Goal: Task Accomplishment & Management: Use online tool/utility

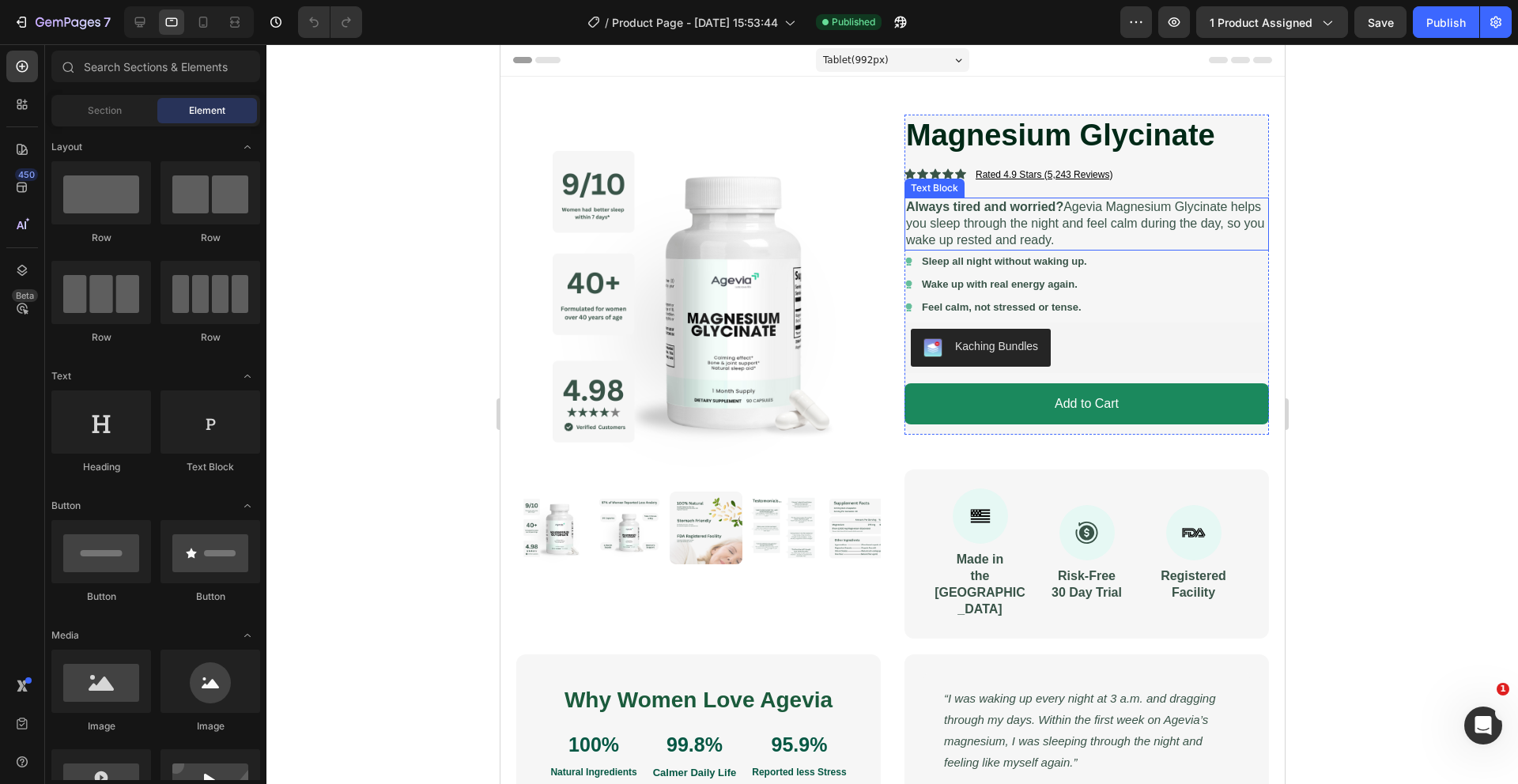
click at [1103, 211] on p "Always tired and worried? Agevia Magnesium Glycinate helps you sleep through th…" at bounding box center [1085, 223] width 362 height 49
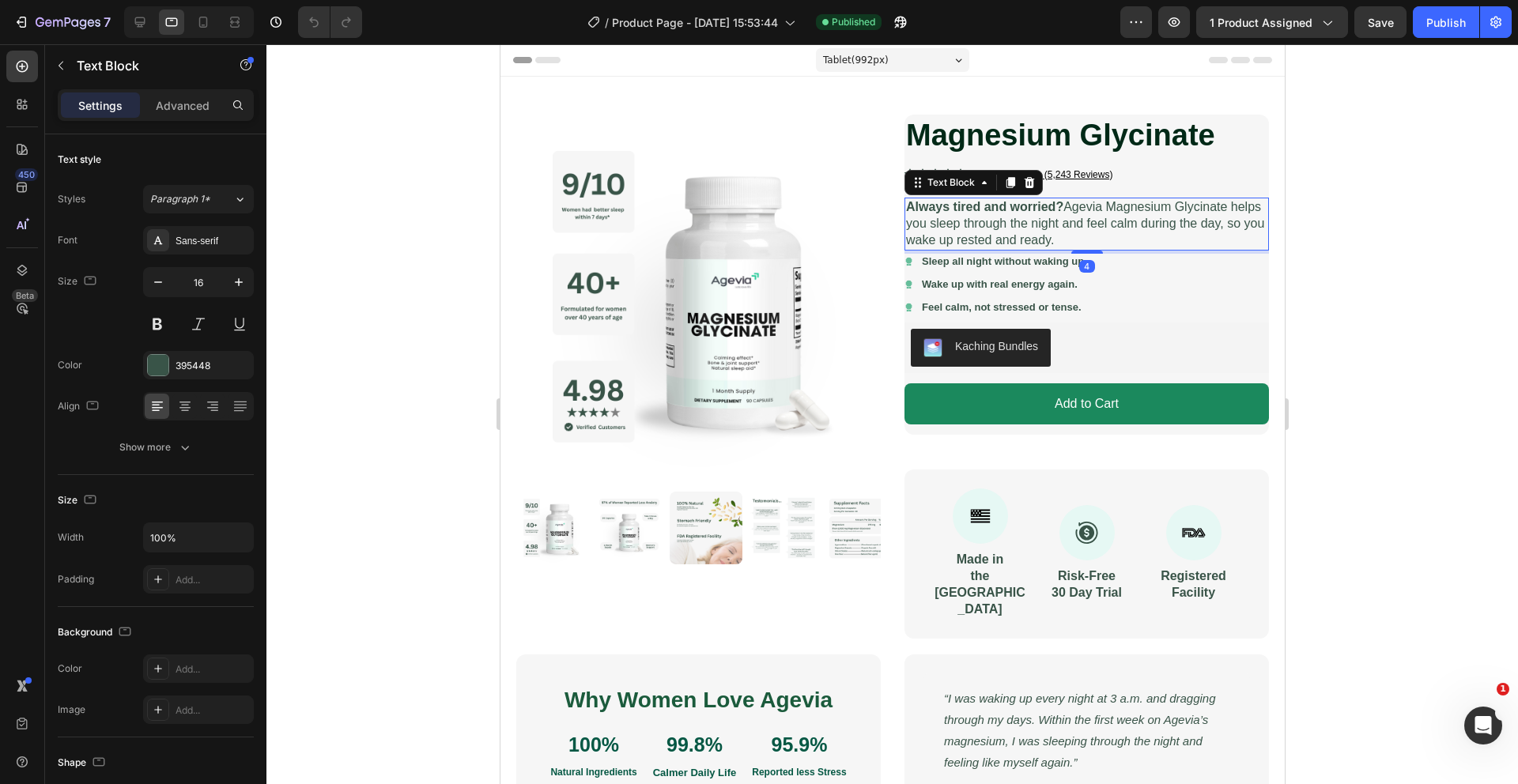
click at [1104, 211] on p "Always tired and worried? Agevia Magnesium Glycinate helps you sleep through th…" at bounding box center [1085, 223] width 362 height 49
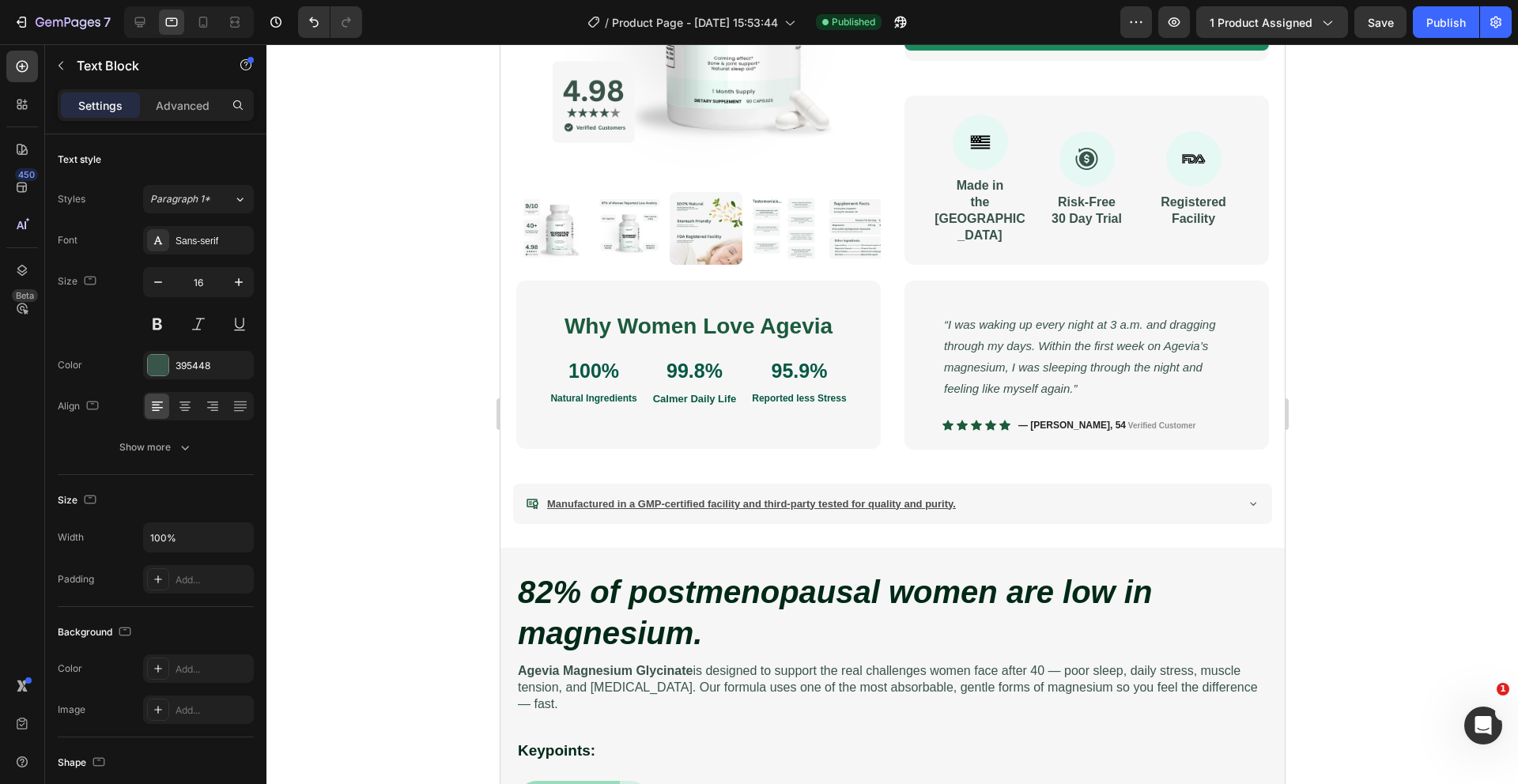
scroll to position [323, 0]
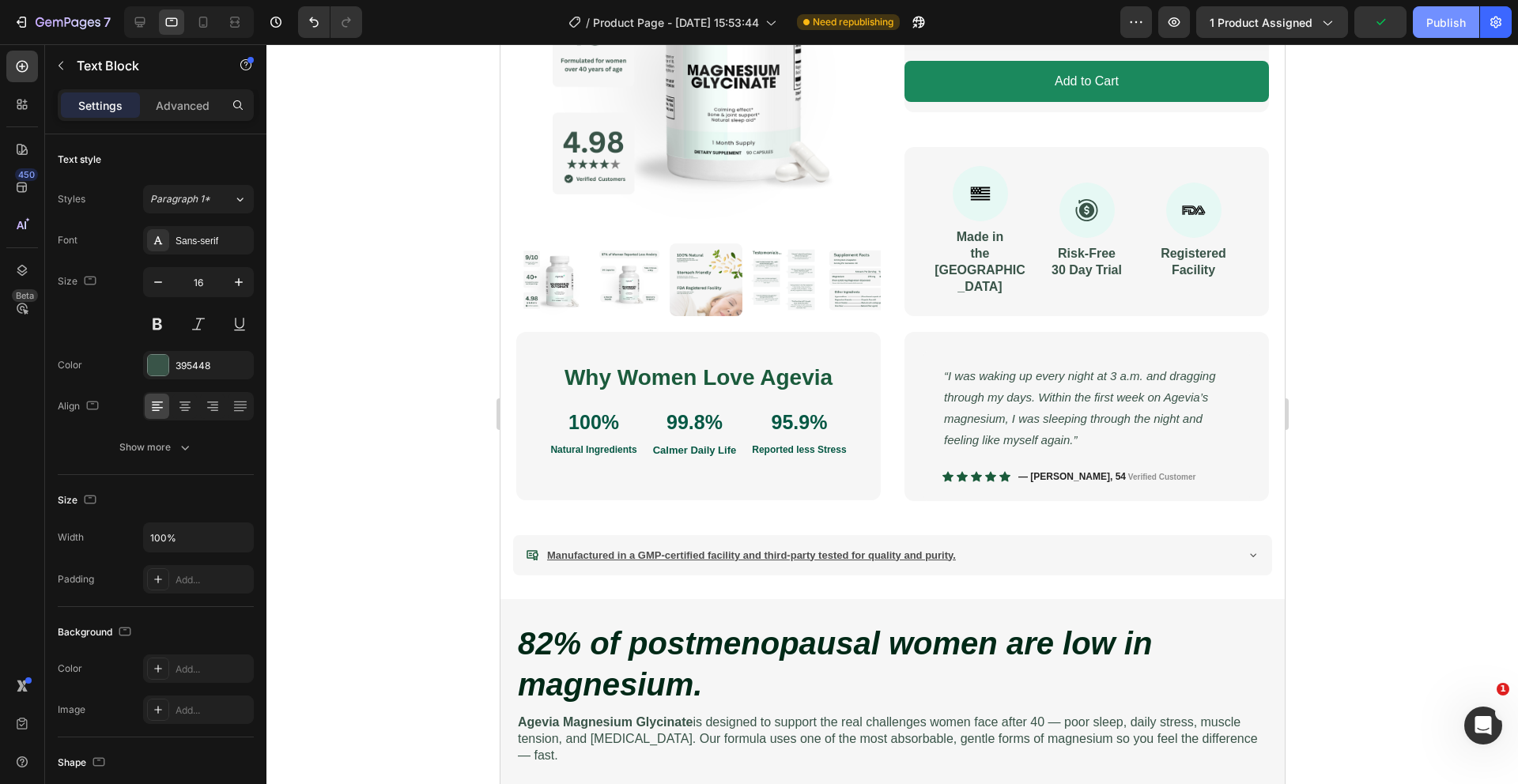
click at [1449, 26] on div "Publish" at bounding box center [1446, 22] width 40 height 17
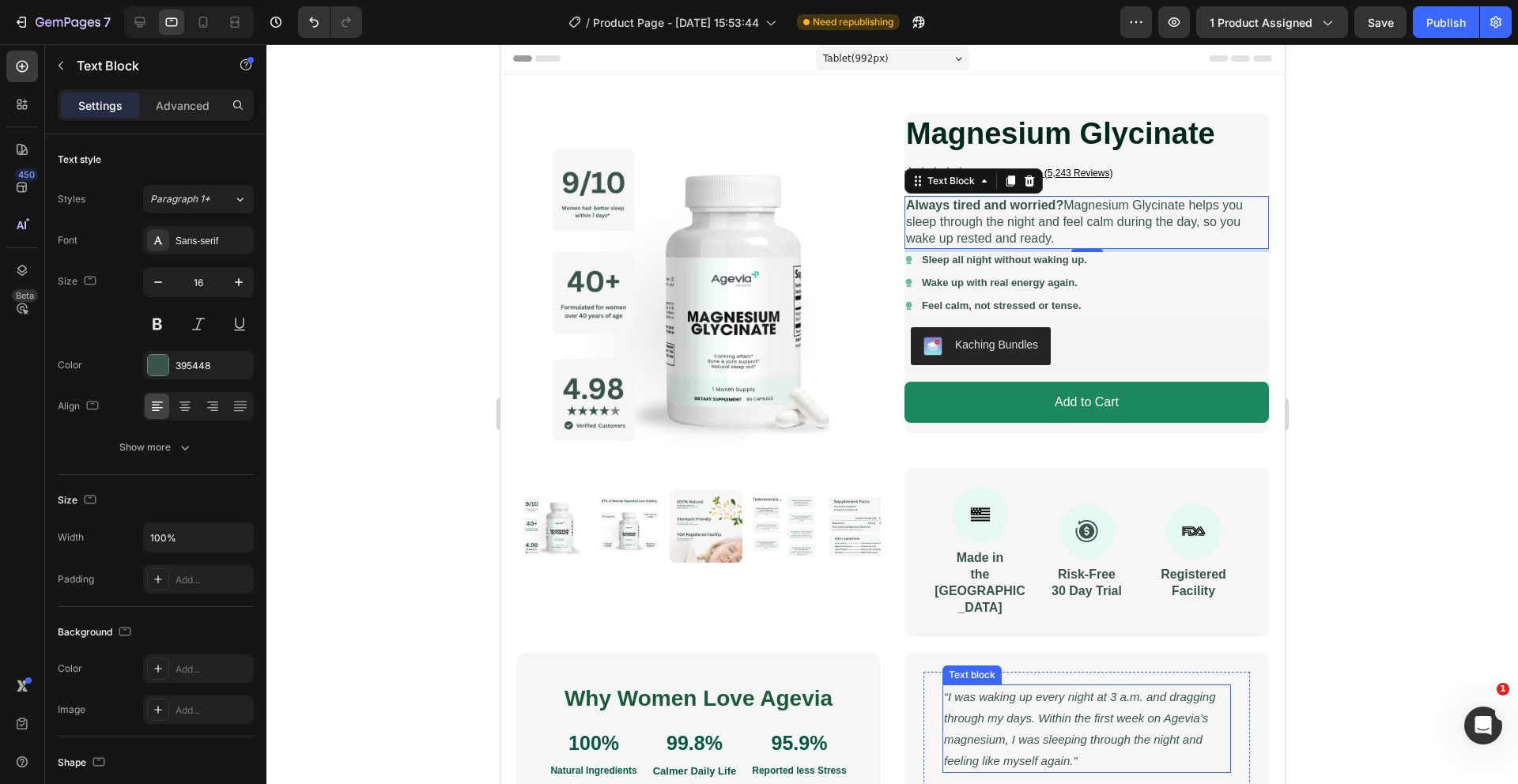
scroll to position [0, 0]
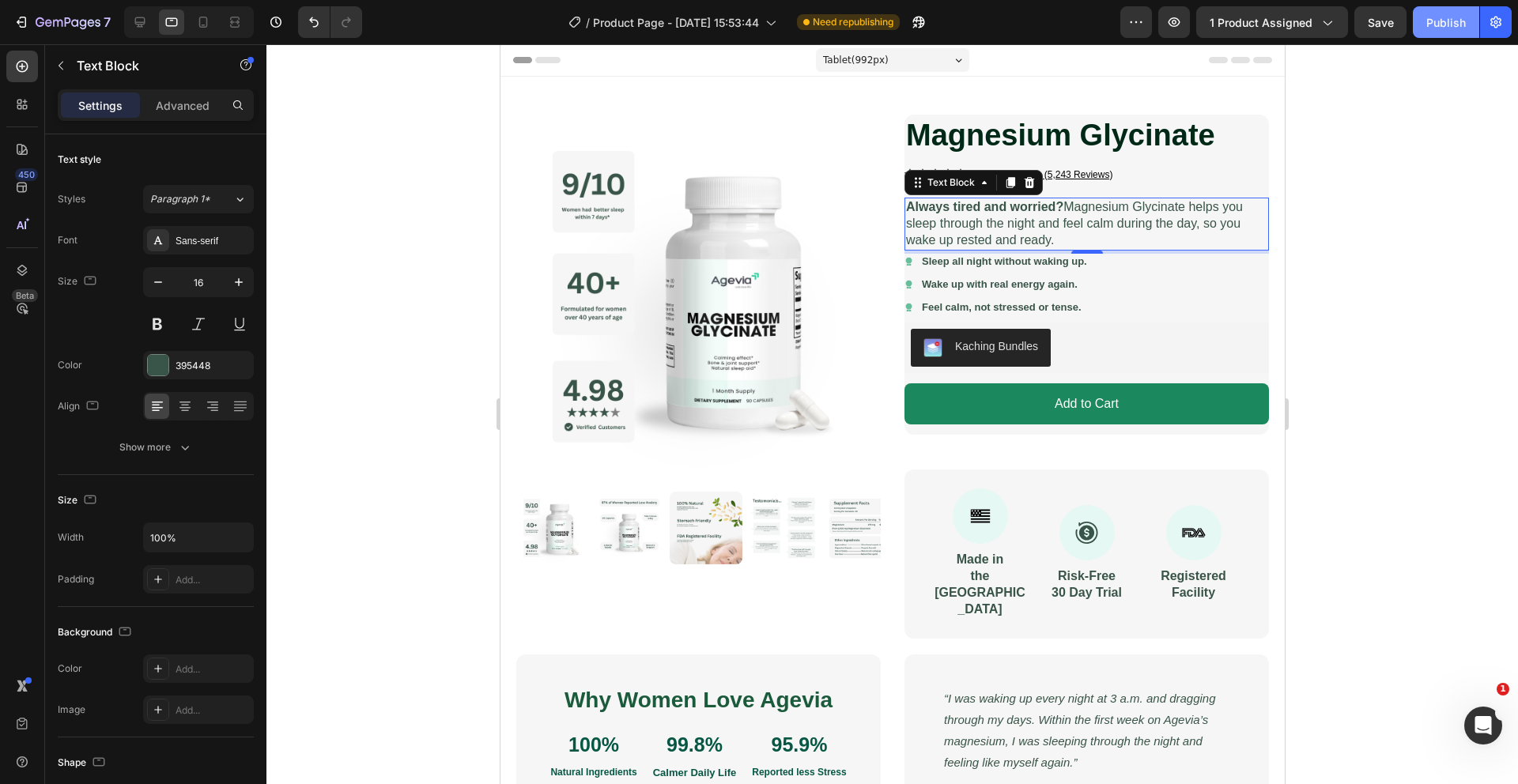
click at [1439, 25] on div "Publish" at bounding box center [1446, 22] width 40 height 17
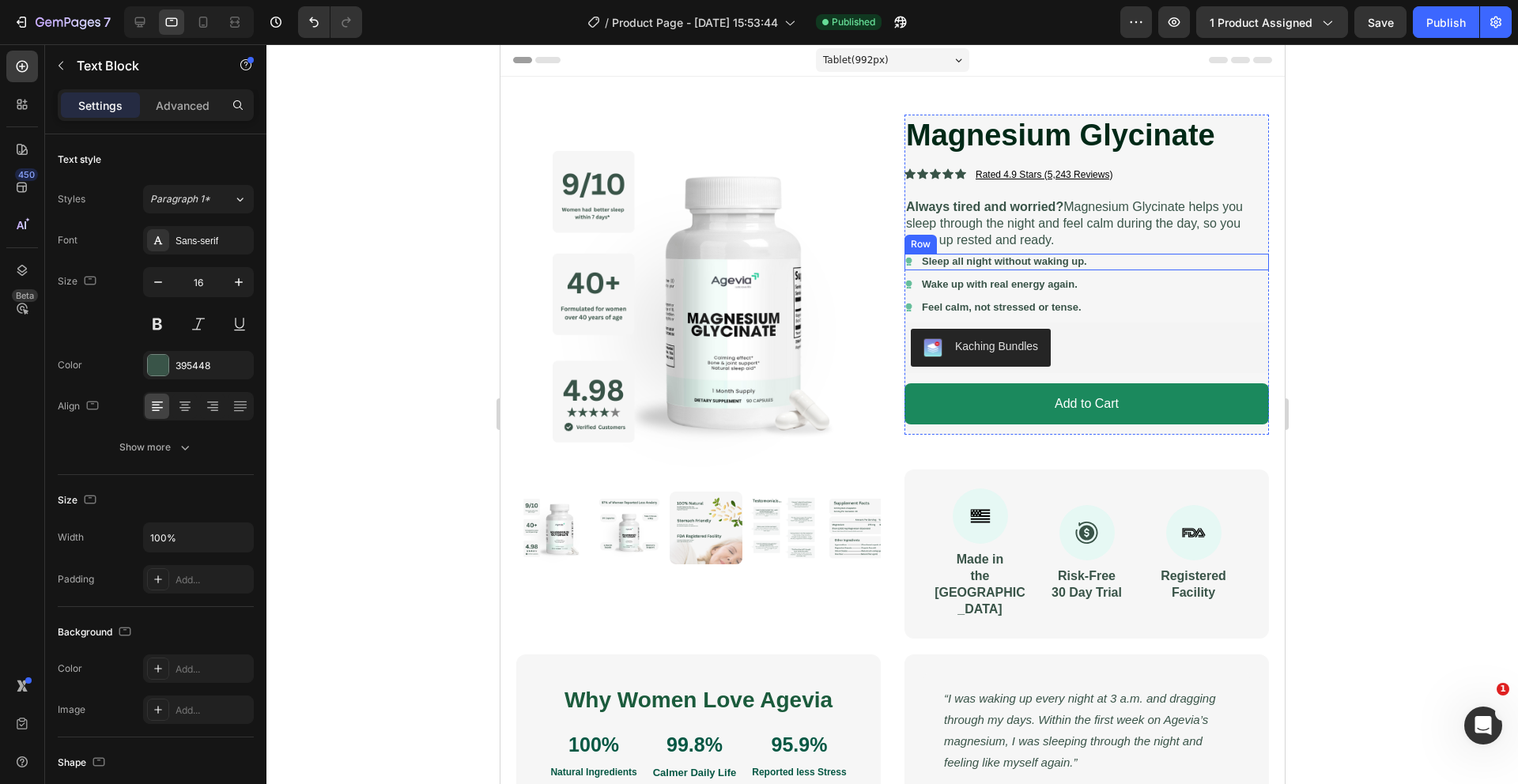
click at [1137, 254] on div "Icon Sleep all night without waking up. Text Block Row" at bounding box center [1086, 262] width 365 height 17
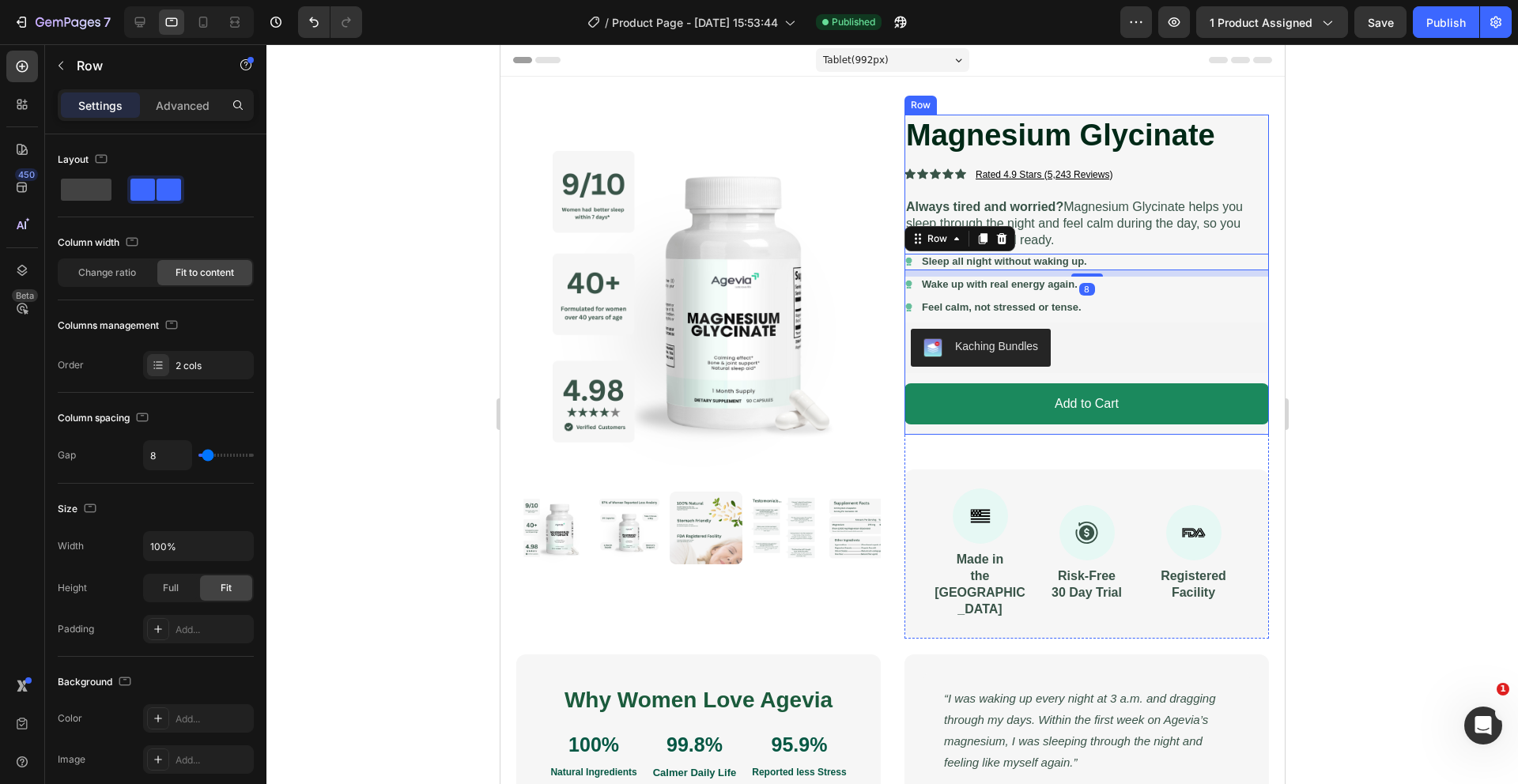
click at [1138, 187] on div "Magnesium Glycinate Product Title Icon Icon Icon Icon Icon Icon List Rated 4.9 …" at bounding box center [1086, 274] width 365 height 320
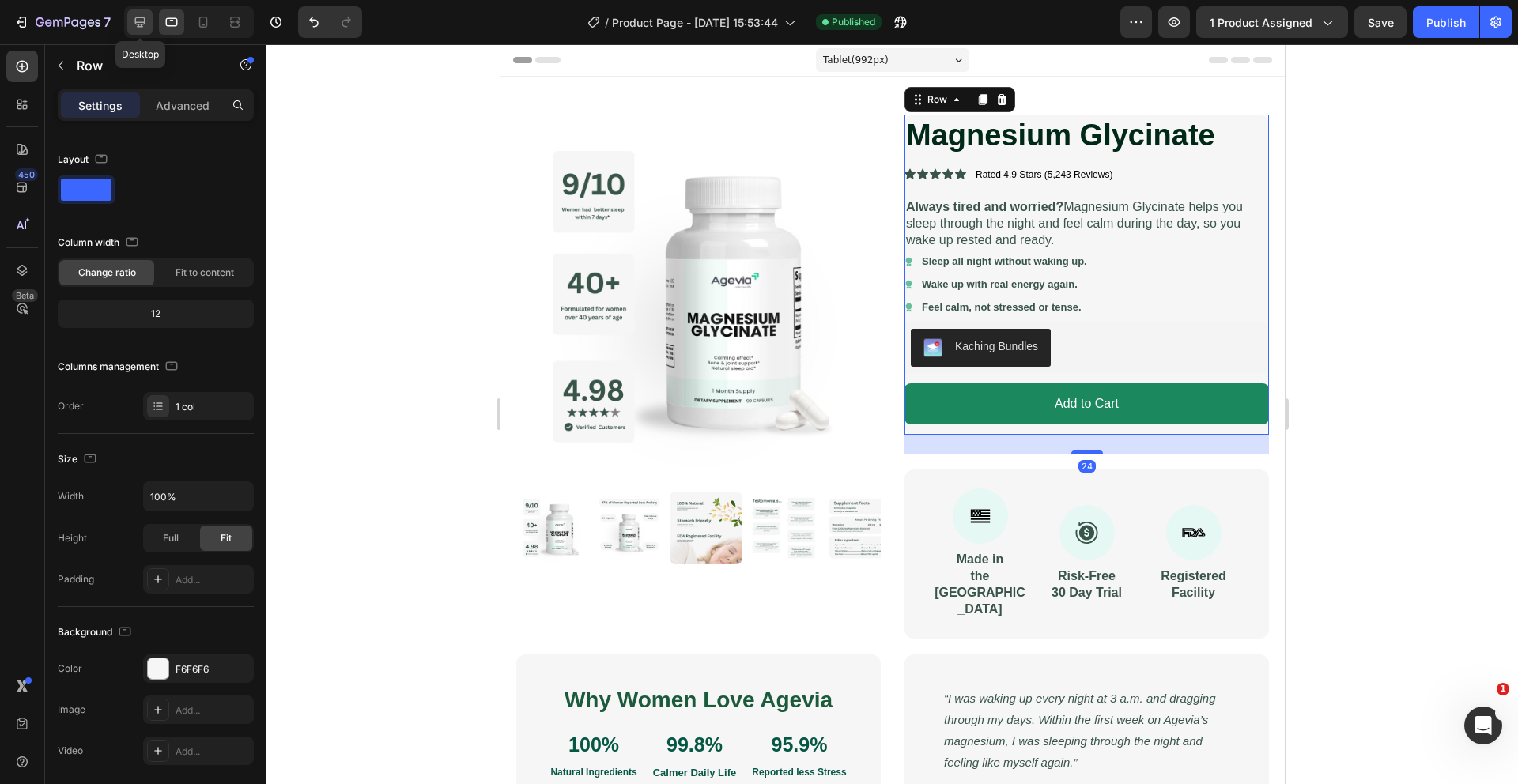
click at [145, 26] on icon at bounding box center [140, 22] width 16 height 16
type input "1200"
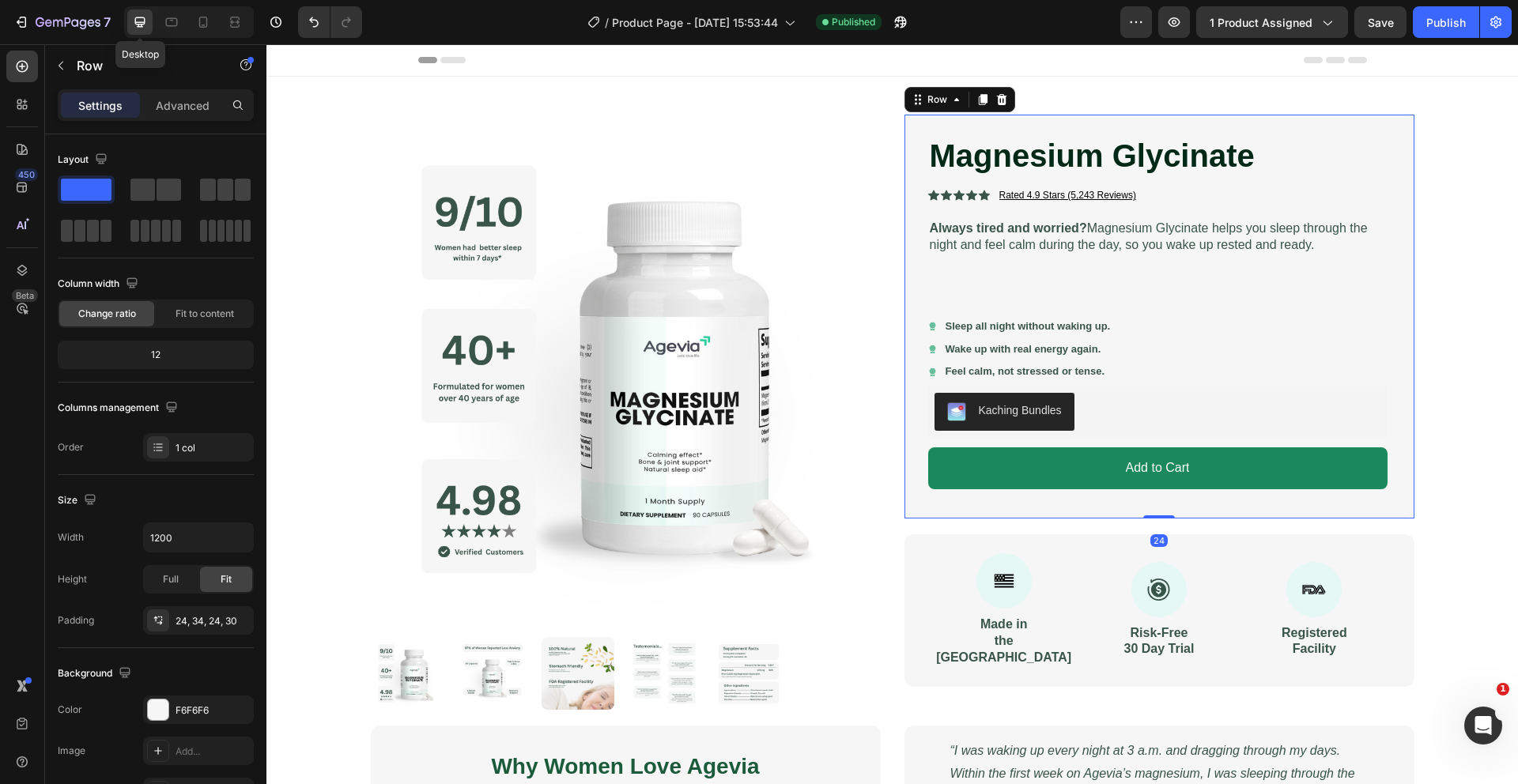
scroll to position [15, 0]
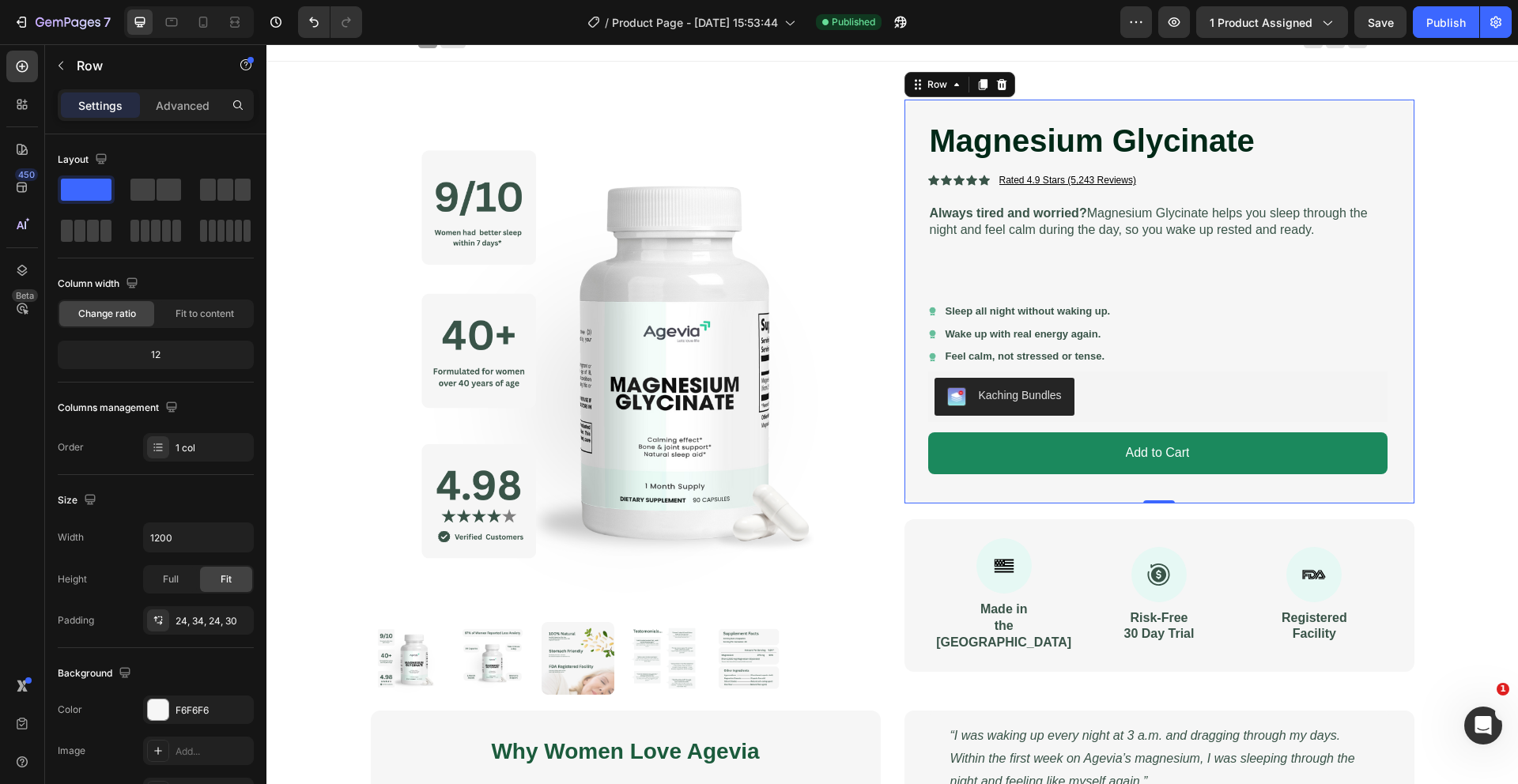
click at [973, 254] on div "Magnesium Glycinate Product Title Icon Icon Icon Icon Icon Icon List Rated 4.9 …" at bounding box center [1157, 301] width 459 height 366
click at [992, 230] on p "Always tired and worried? Magnesium Glycinate helps you sleep through the night…" at bounding box center [1158, 221] width 456 height 33
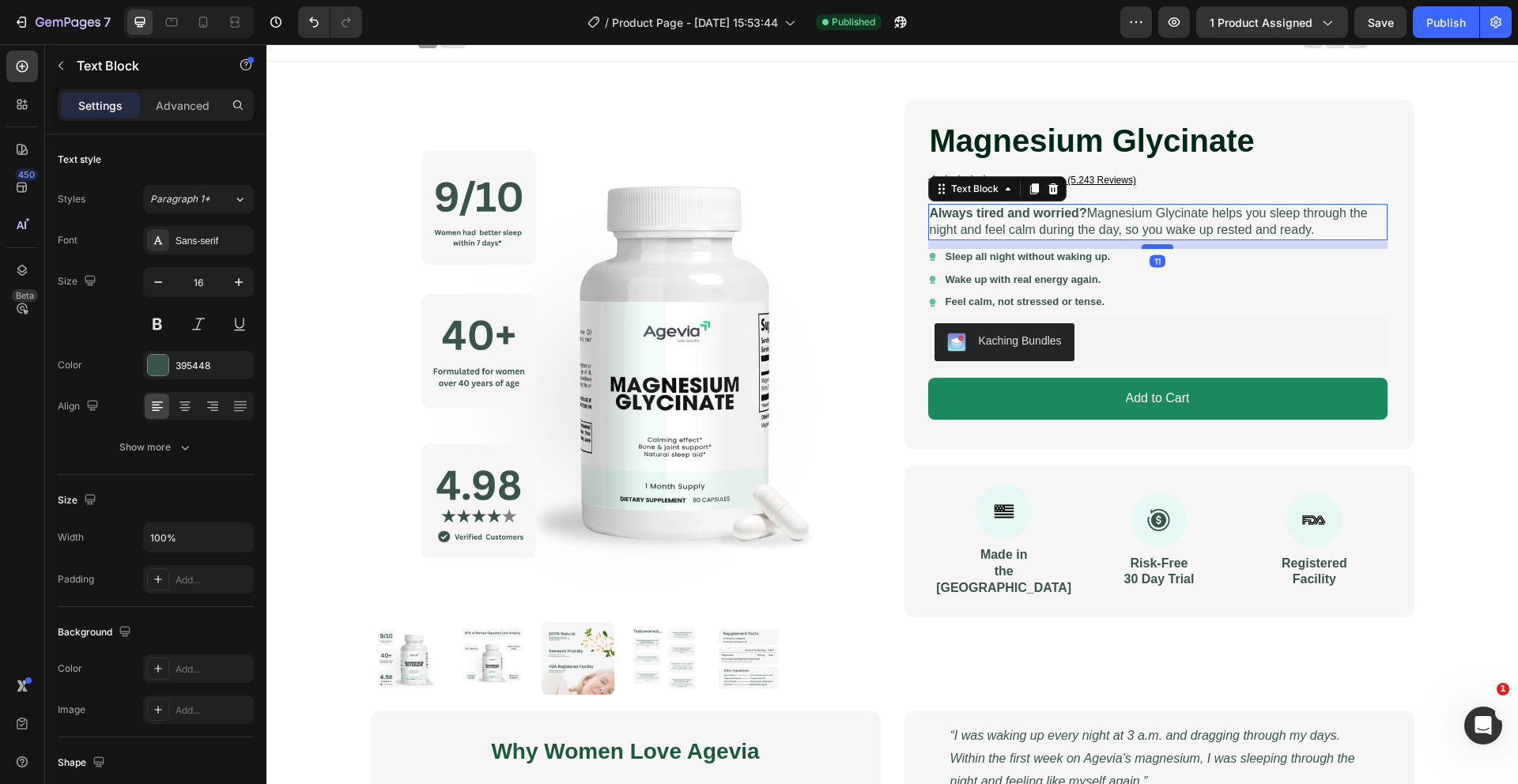
drag, startPoint x: 1146, startPoint y: 300, endPoint x: 1146, endPoint y: 245, distance: 55.0
click at [1146, 245] on div at bounding box center [1157, 246] width 32 height 5
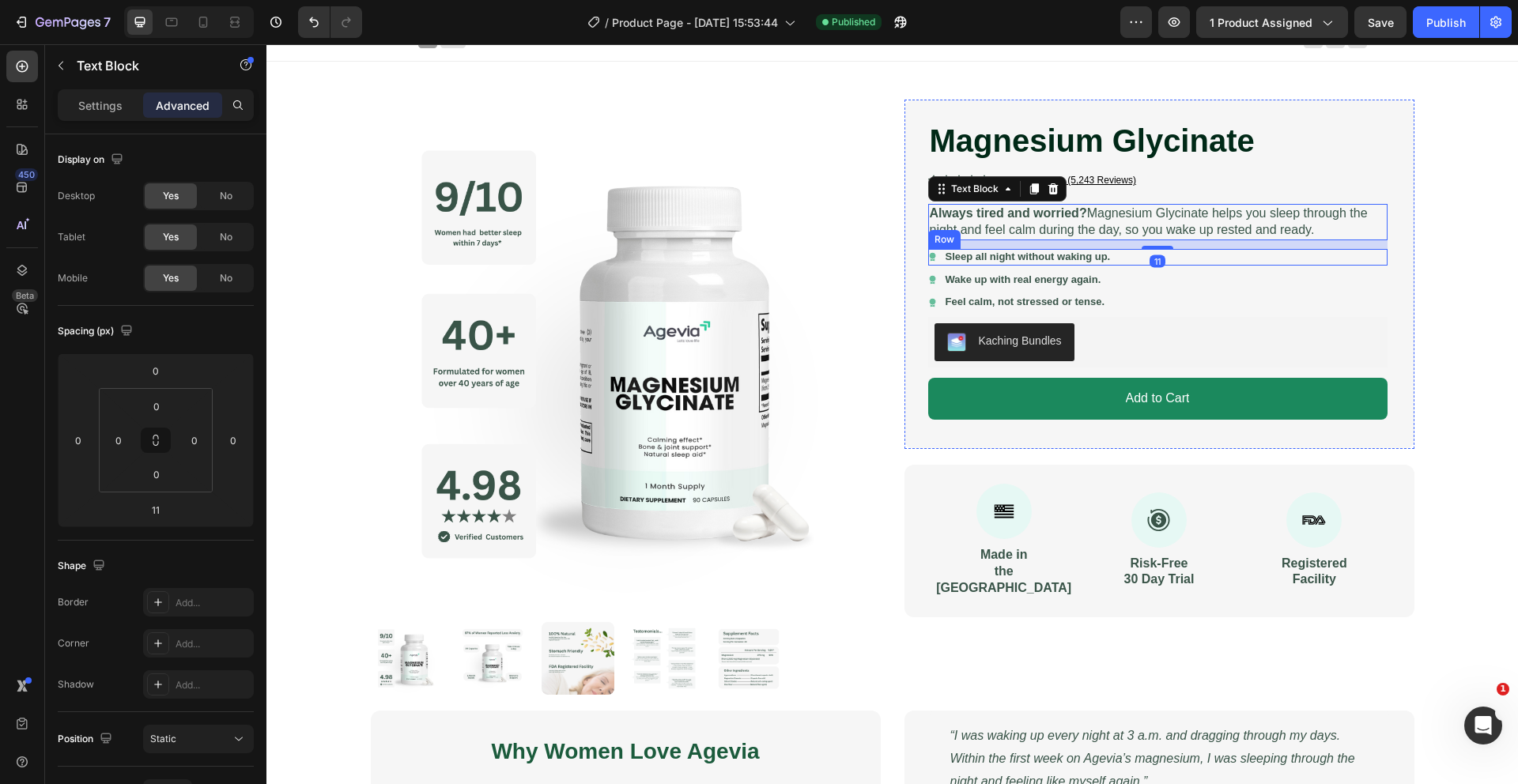
click at [1160, 264] on div "11" at bounding box center [1157, 261] width 16 height 13
click at [176, 26] on icon at bounding box center [171, 22] width 16 height 16
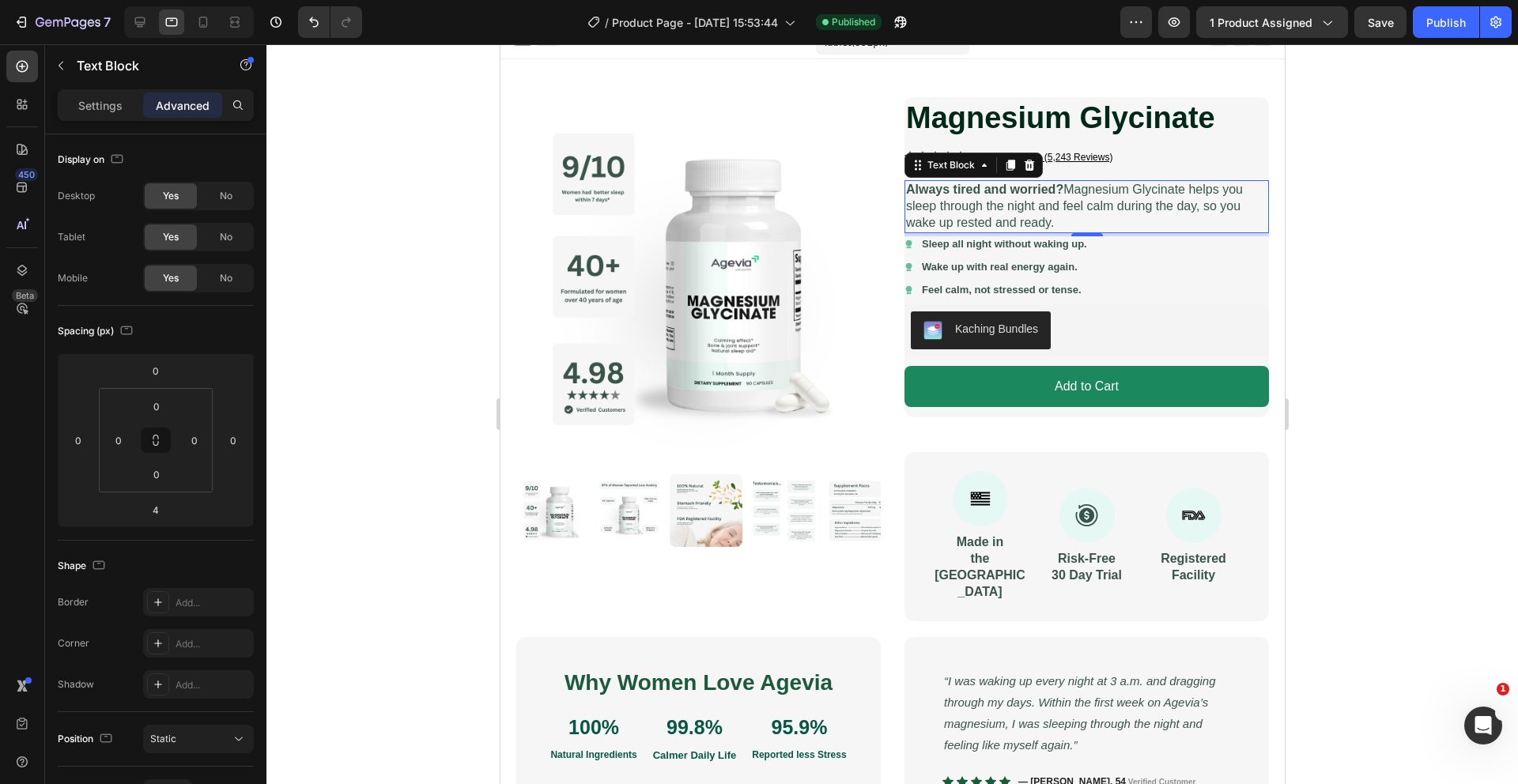
scroll to position [98, 0]
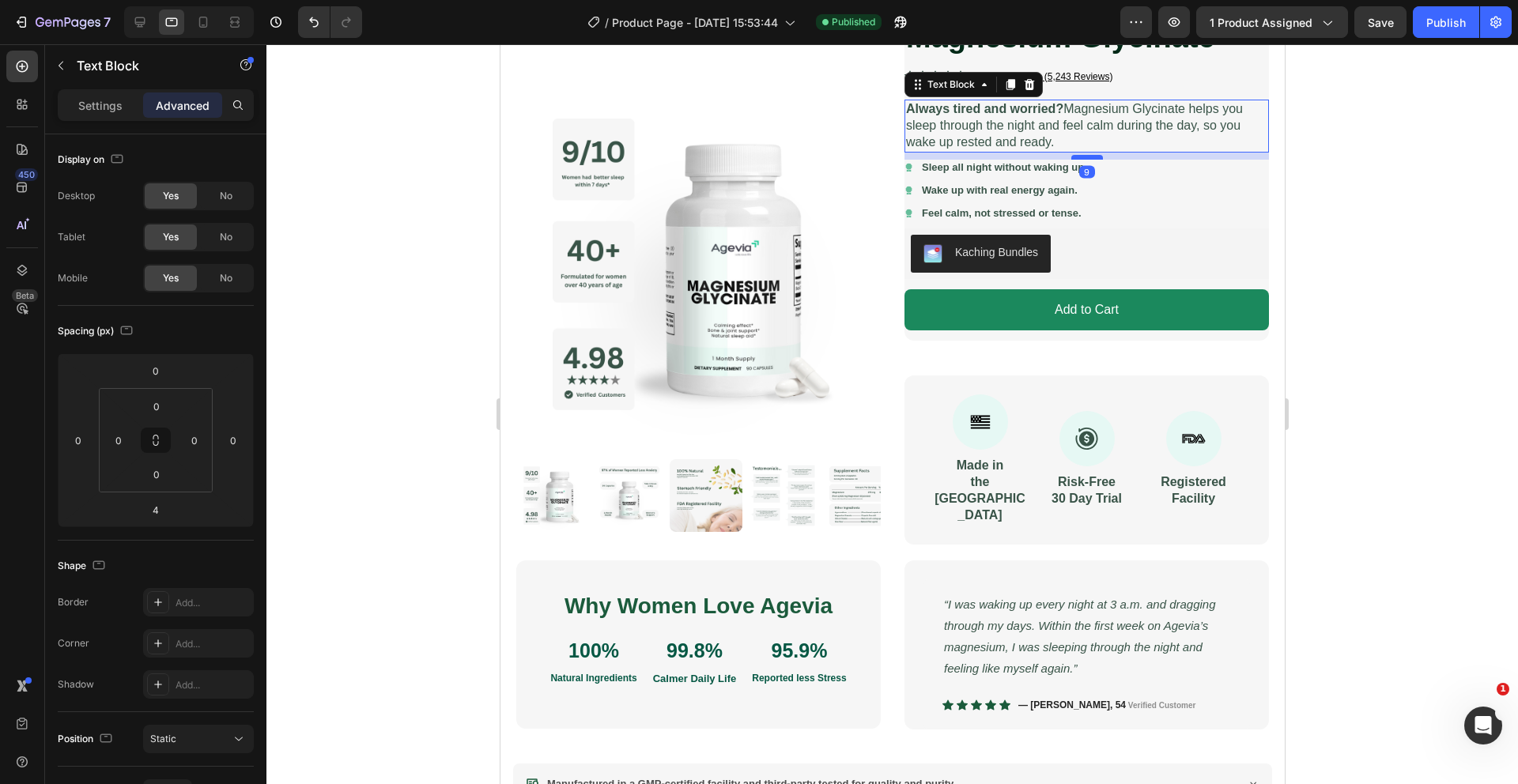
click at [1081, 159] on div at bounding box center [1086, 156] width 32 height 5
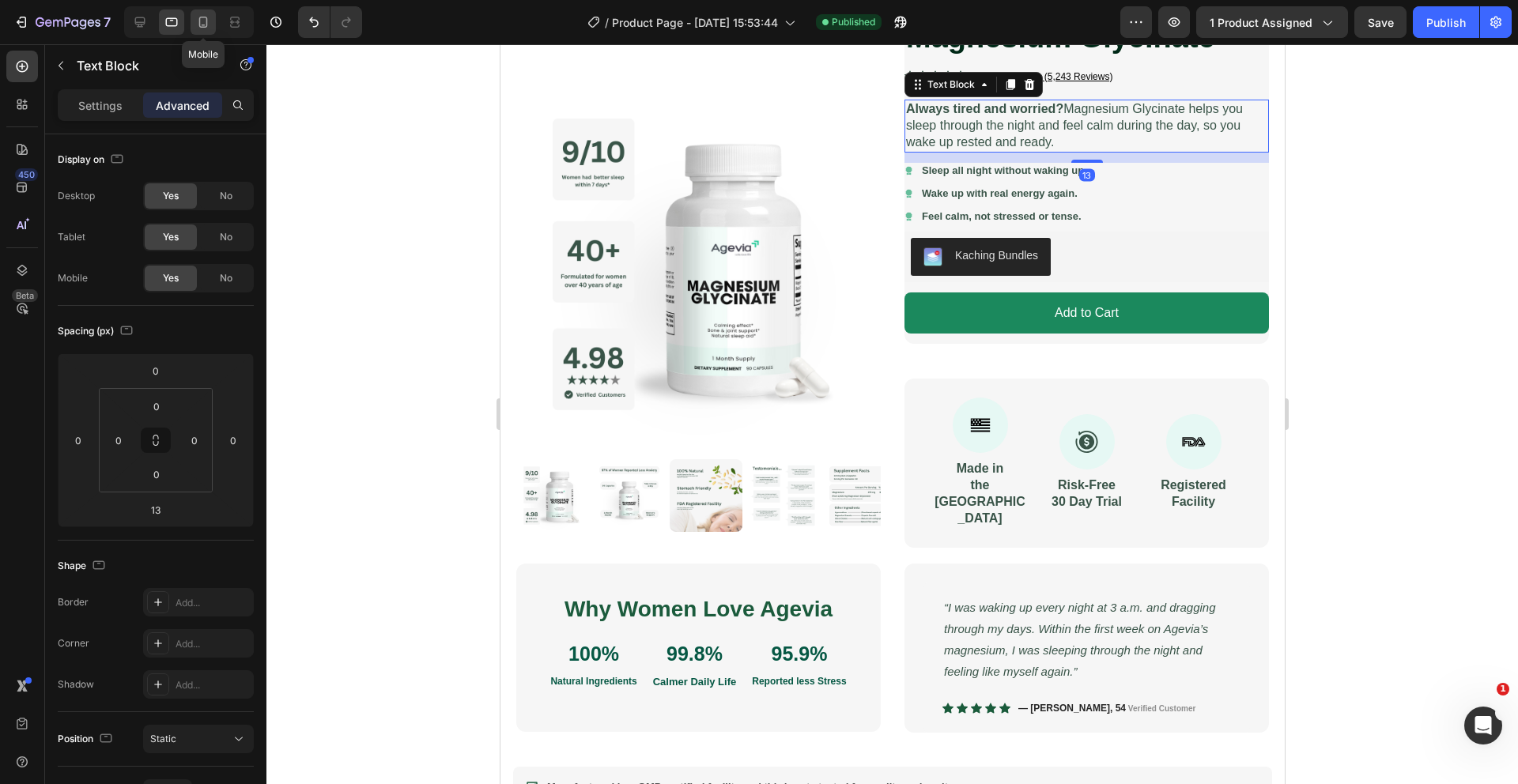
click at [206, 29] on icon at bounding box center [203, 22] width 16 height 16
type input "9"
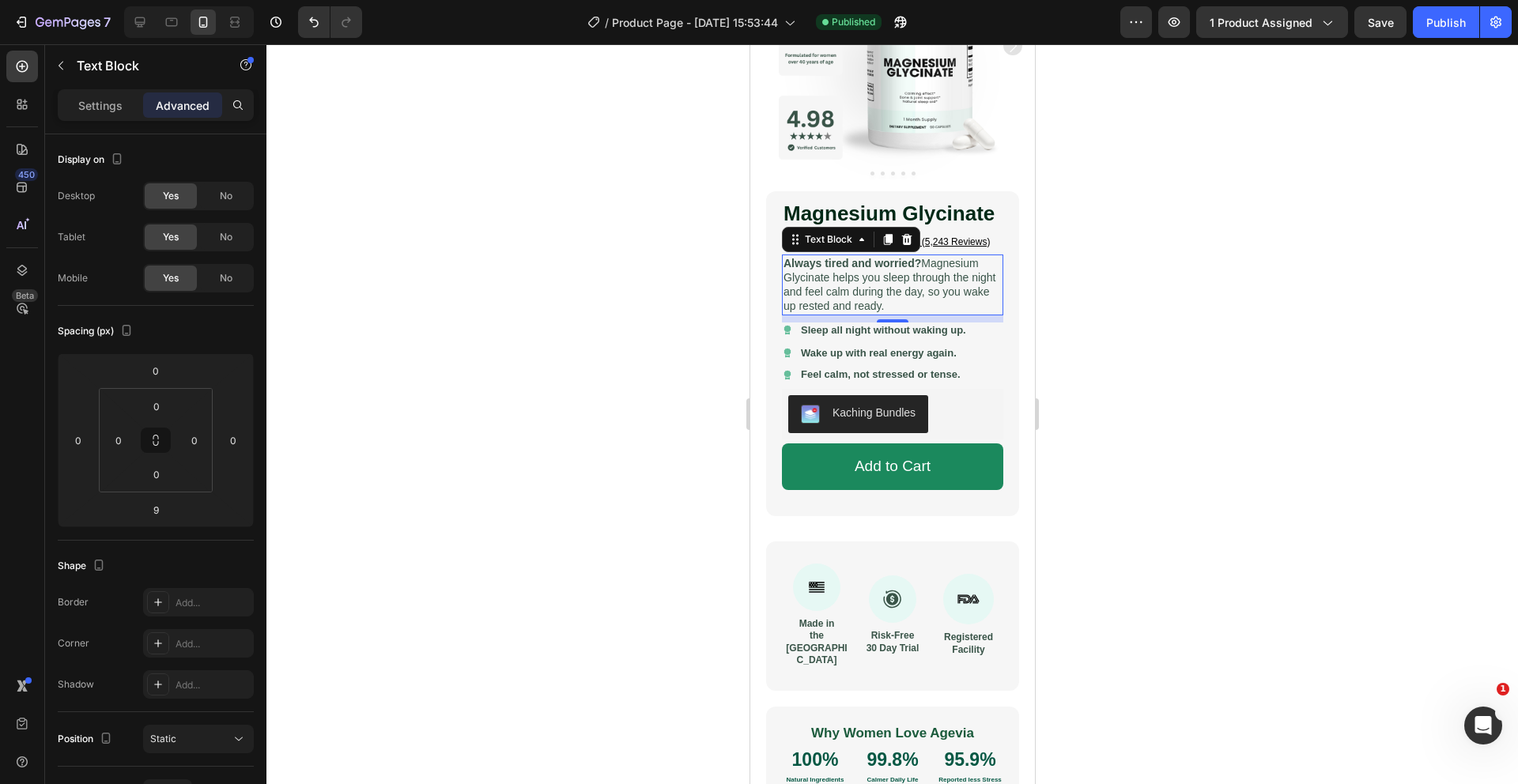
scroll to position [164, 0]
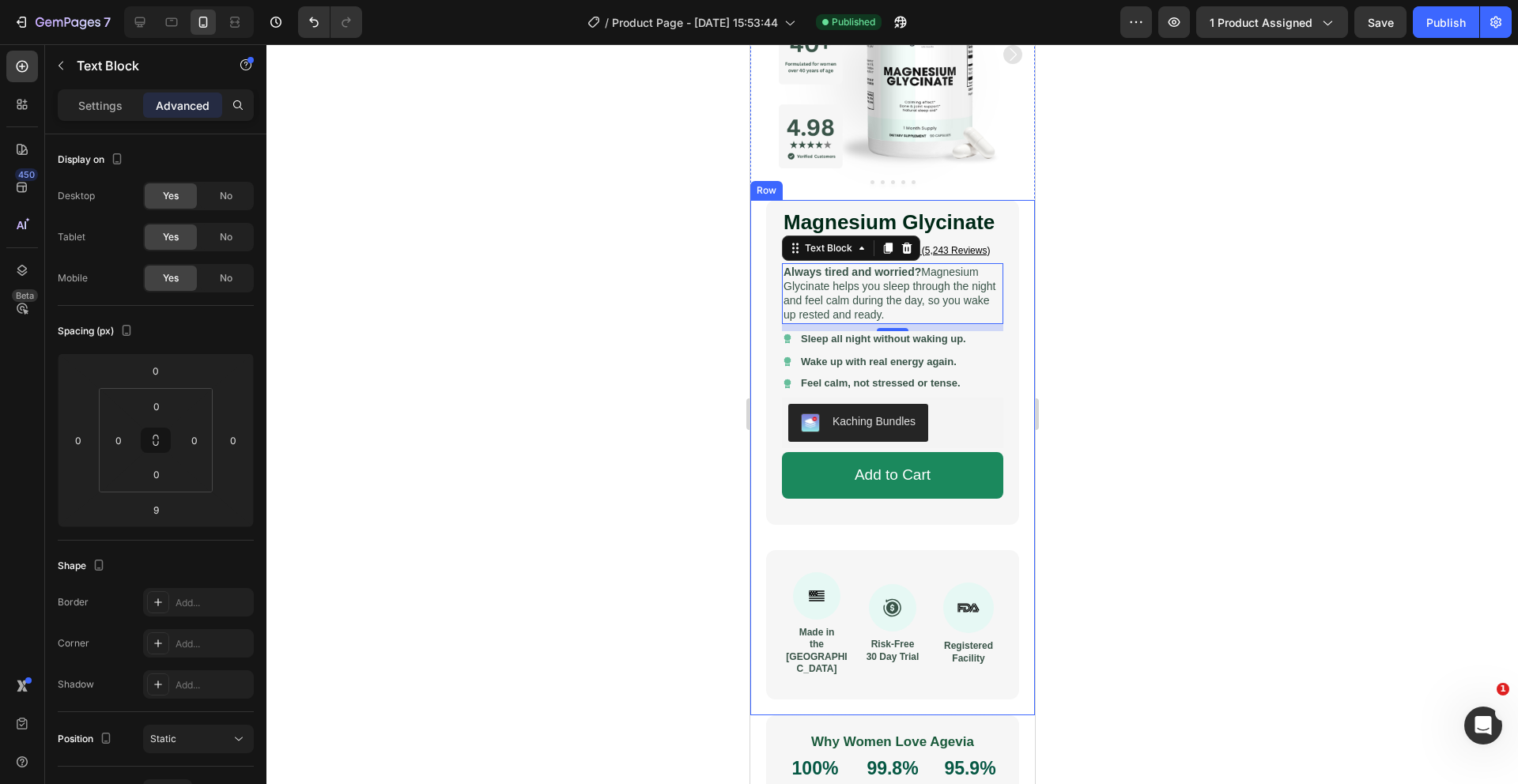
click at [634, 281] on div at bounding box center [892, 413] width 1252 height 739
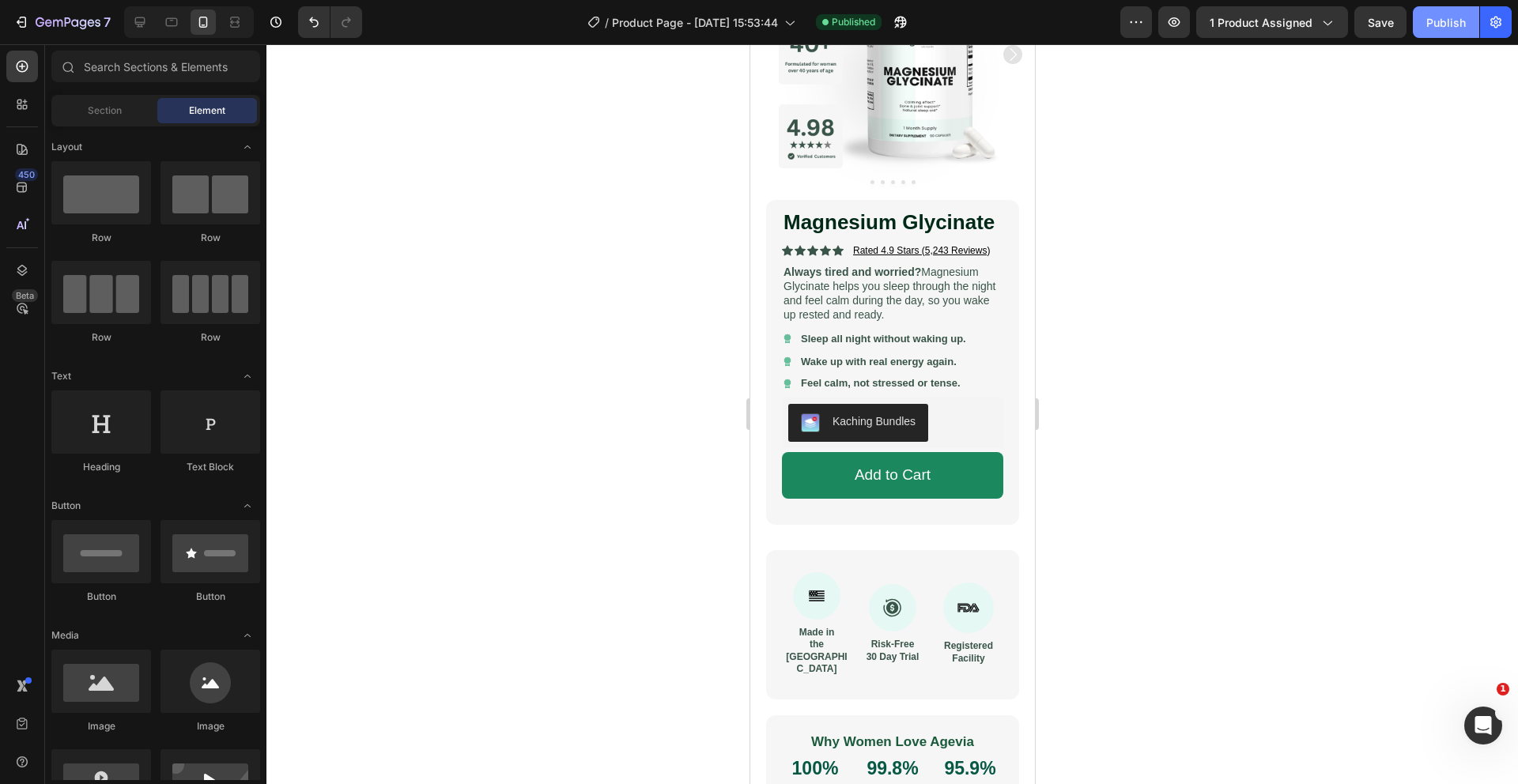
click at [1465, 25] on div "Publish" at bounding box center [1446, 22] width 40 height 17
